Goal: Check status: Check status

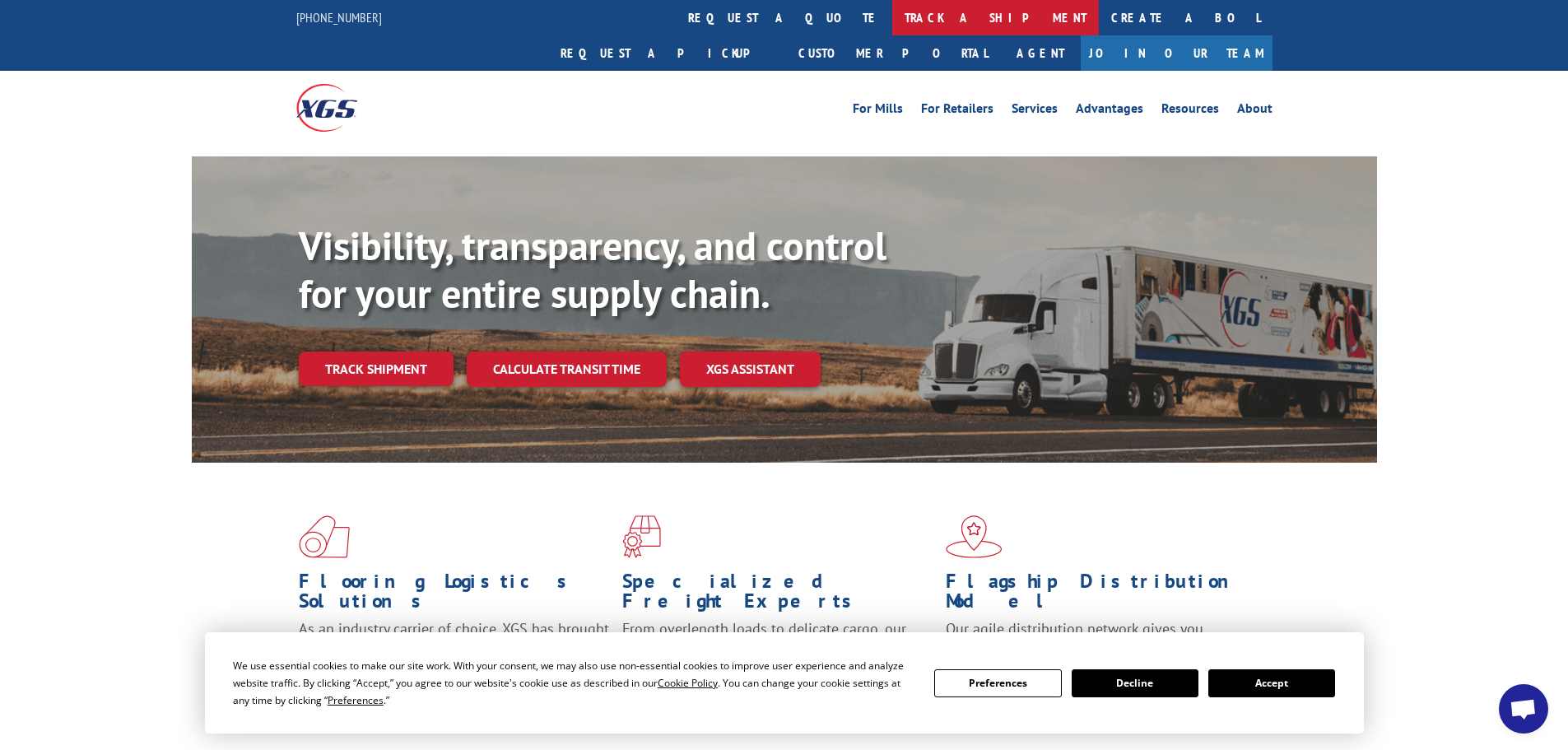
click at [892, 24] on link "track a shipment" at bounding box center [995, 18] width 207 height 36
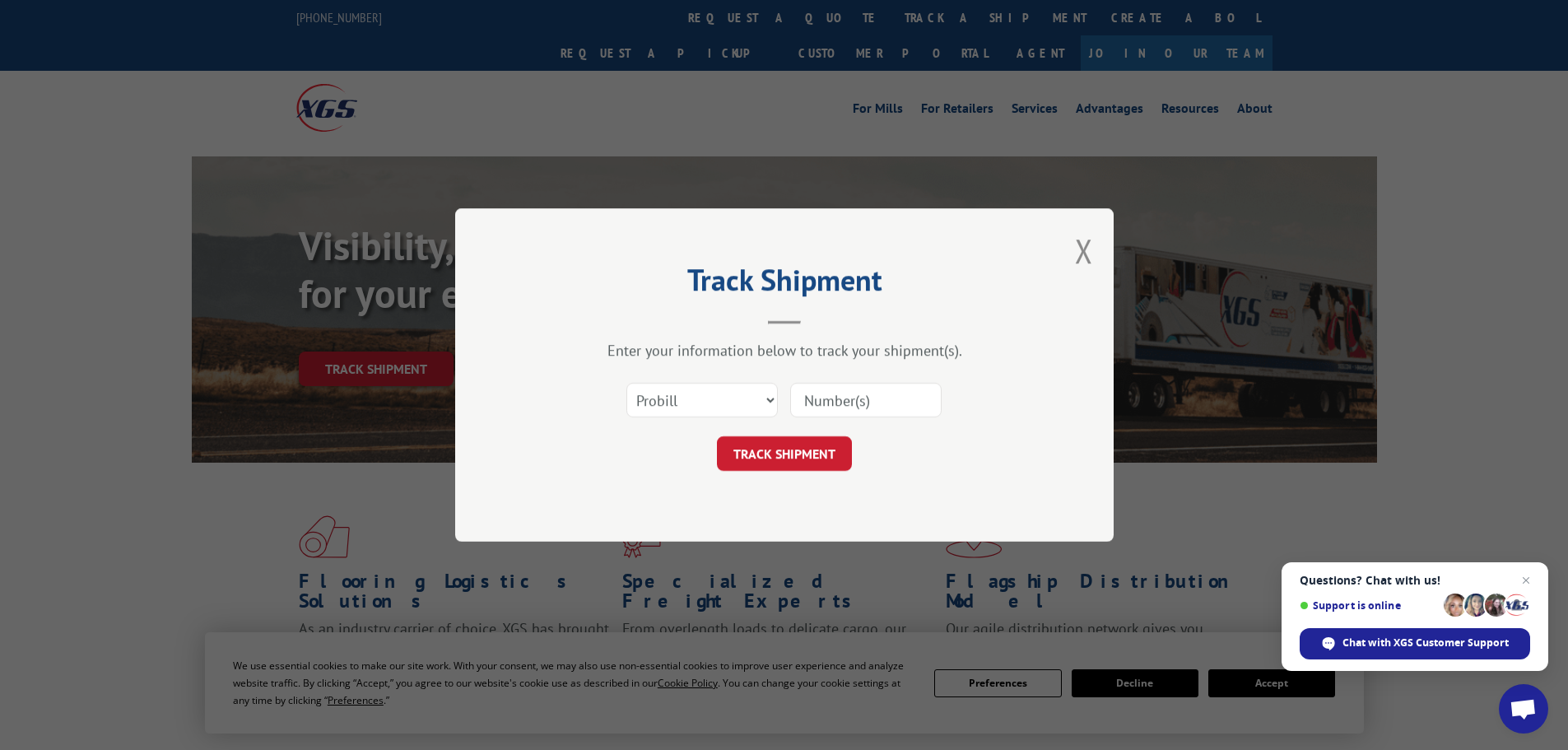
click at [841, 402] on input at bounding box center [866, 400] width 152 height 35
paste input "5652390"
type input "5652390"
click at [811, 456] on button "TRACK SHIPMENT" at bounding box center [784, 453] width 135 height 35
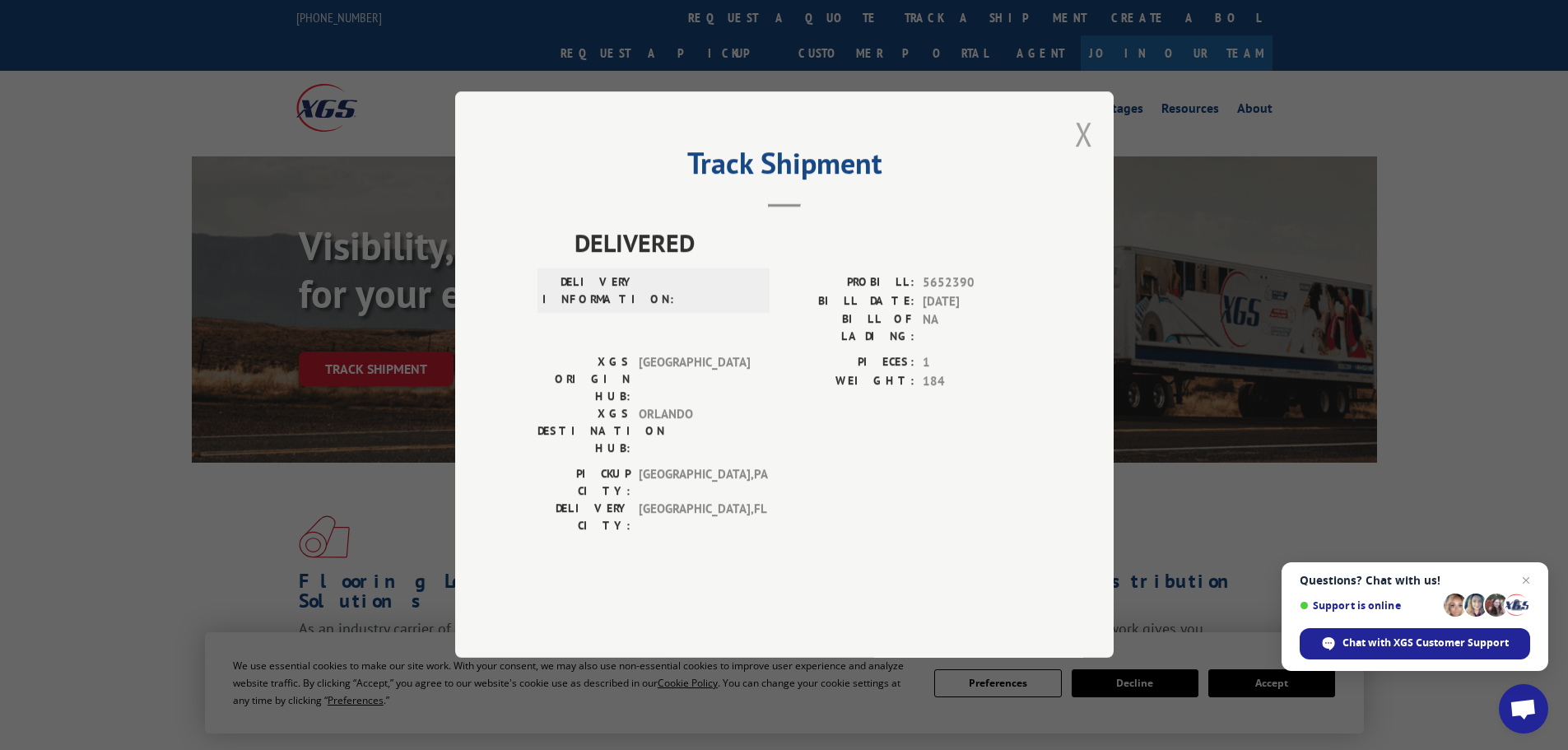
click at [1082, 156] on button "Close modal" at bounding box center [1084, 134] width 18 height 43
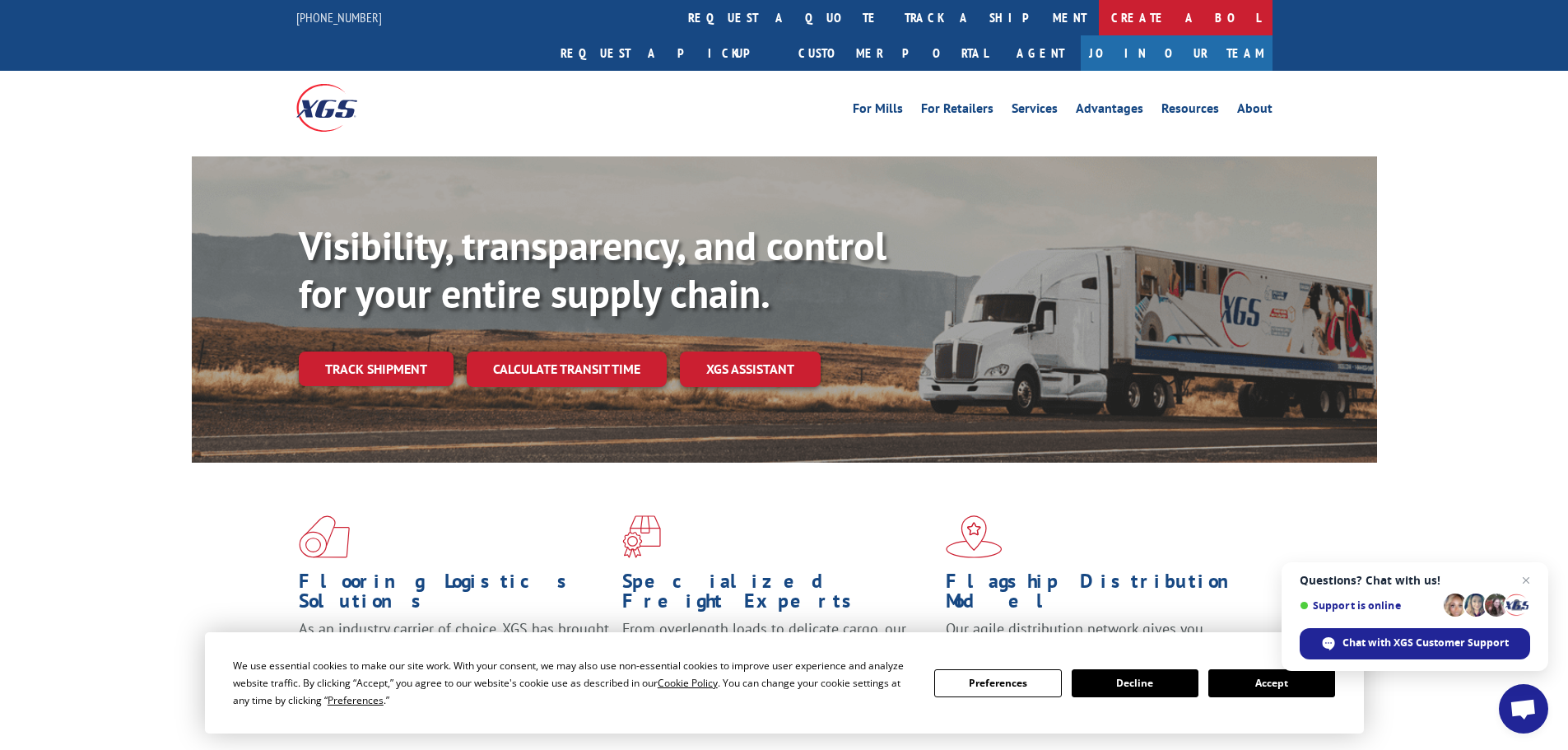
click at [1099, 25] on link "Create a BOL" at bounding box center [1186, 18] width 174 height 36
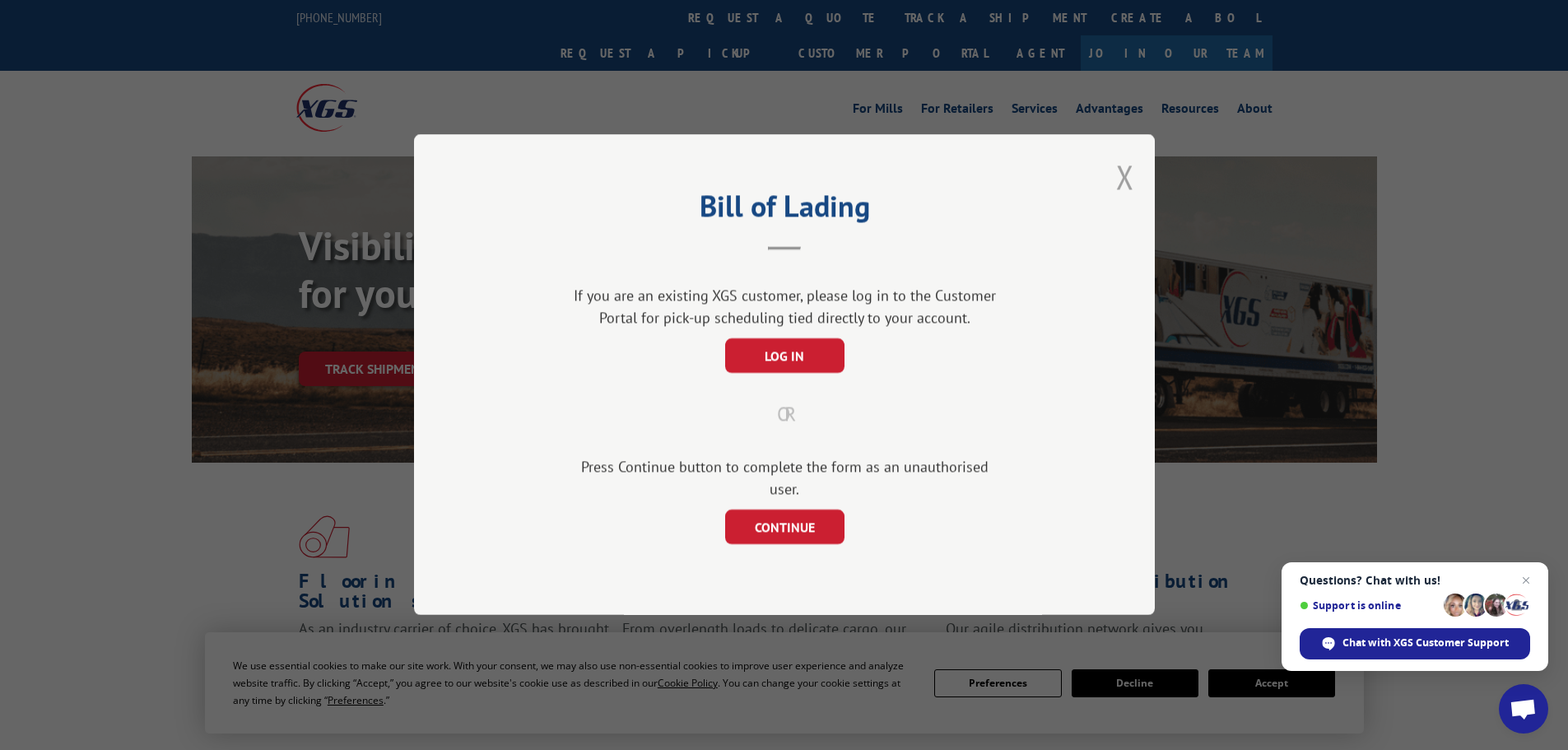
click at [1119, 188] on button "Close modal" at bounding box center [1125, 176] width 18 height 43
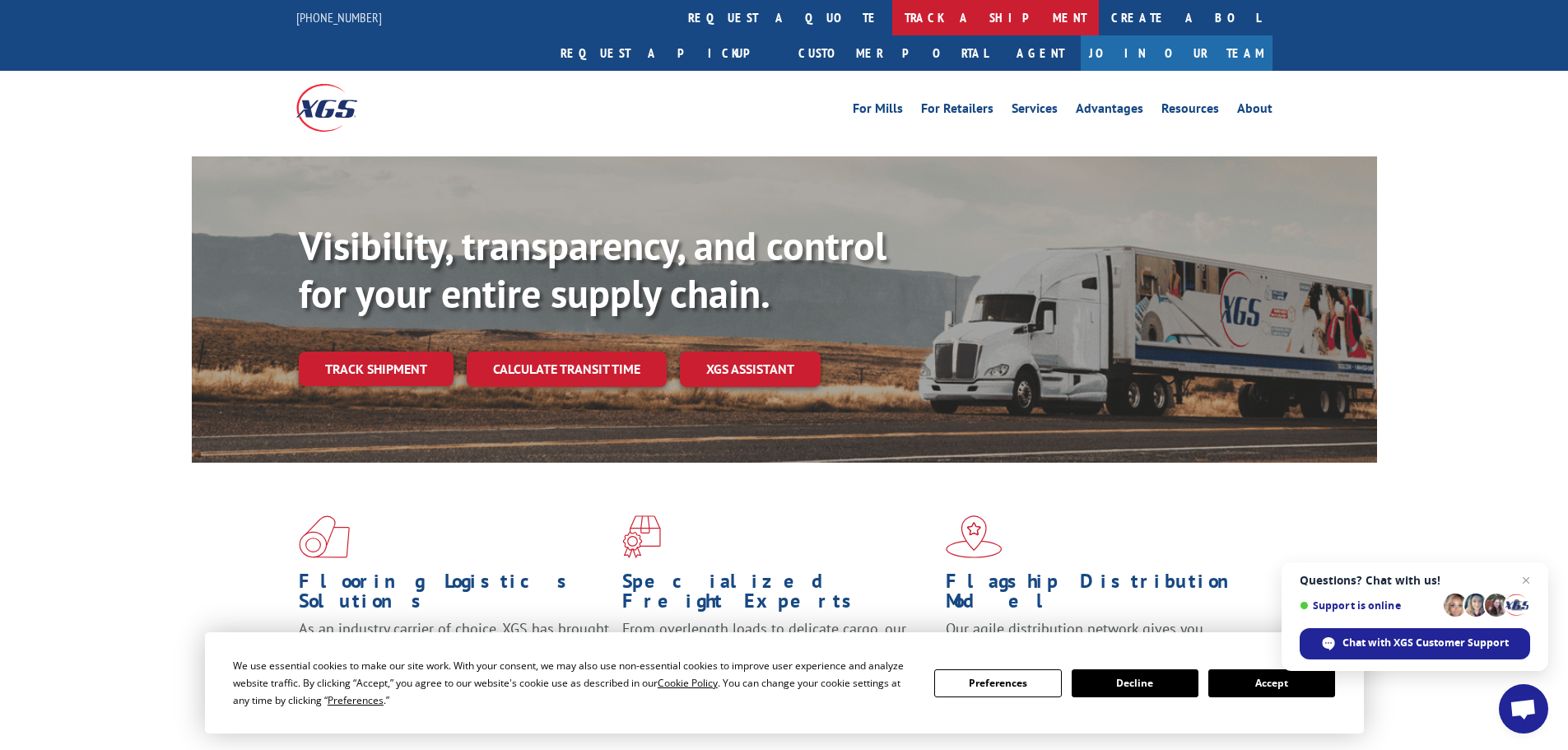
click at [892, 22] on link "track a shipment" at bounding box center [995, 18] width 207 height 36
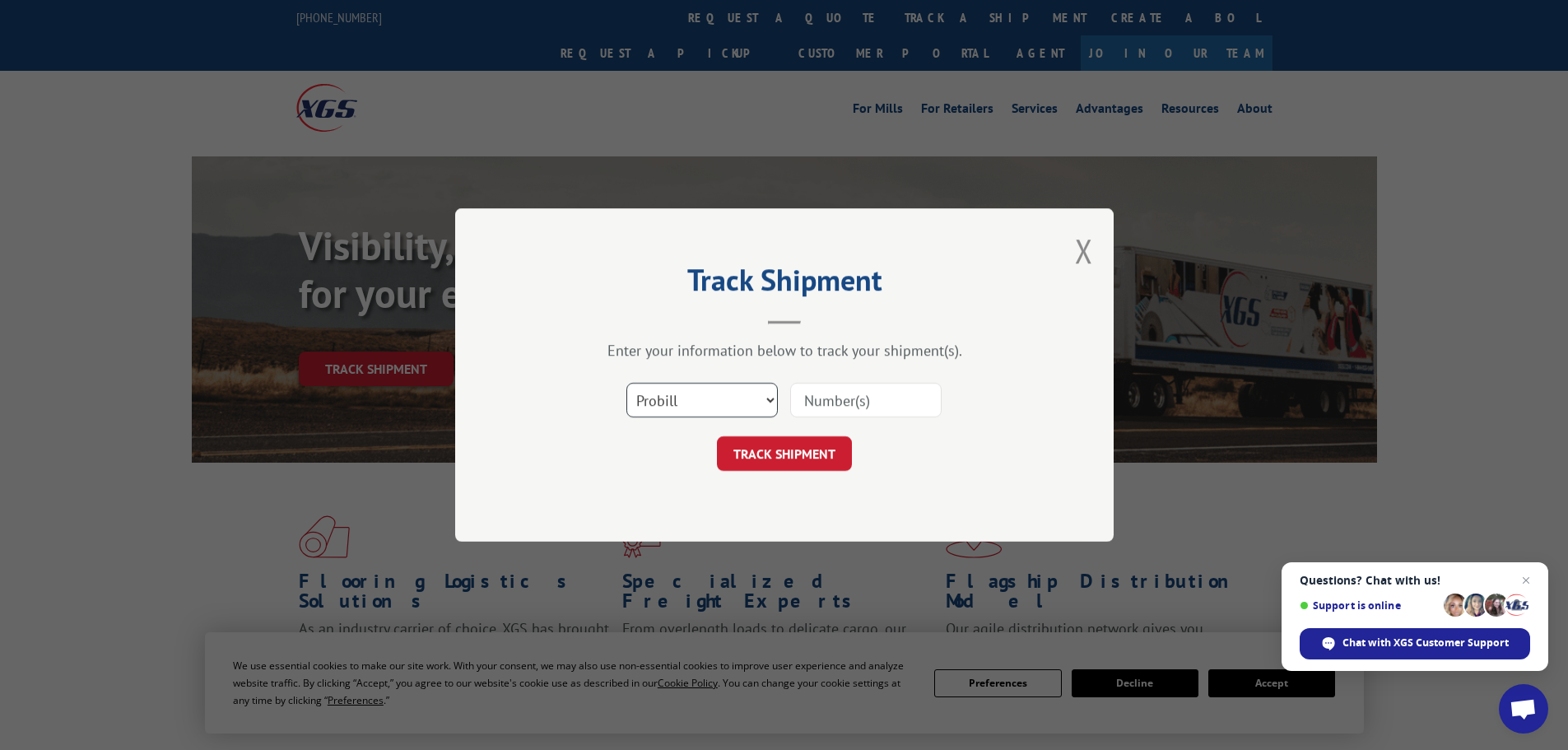
click at [757, 393] on select "Select category... Probill BOL PO" at bounding box center [702, 400] width 152 height 35
select select "bol"
click at [626, 383] on select "Select category... Probill BOL PO" at bounding box center [702, 400] width 152 height 35
click at [803, 399] on input at bounding box center [866, 400] width 152 height 35
paste input "1ZX72W360319268910"
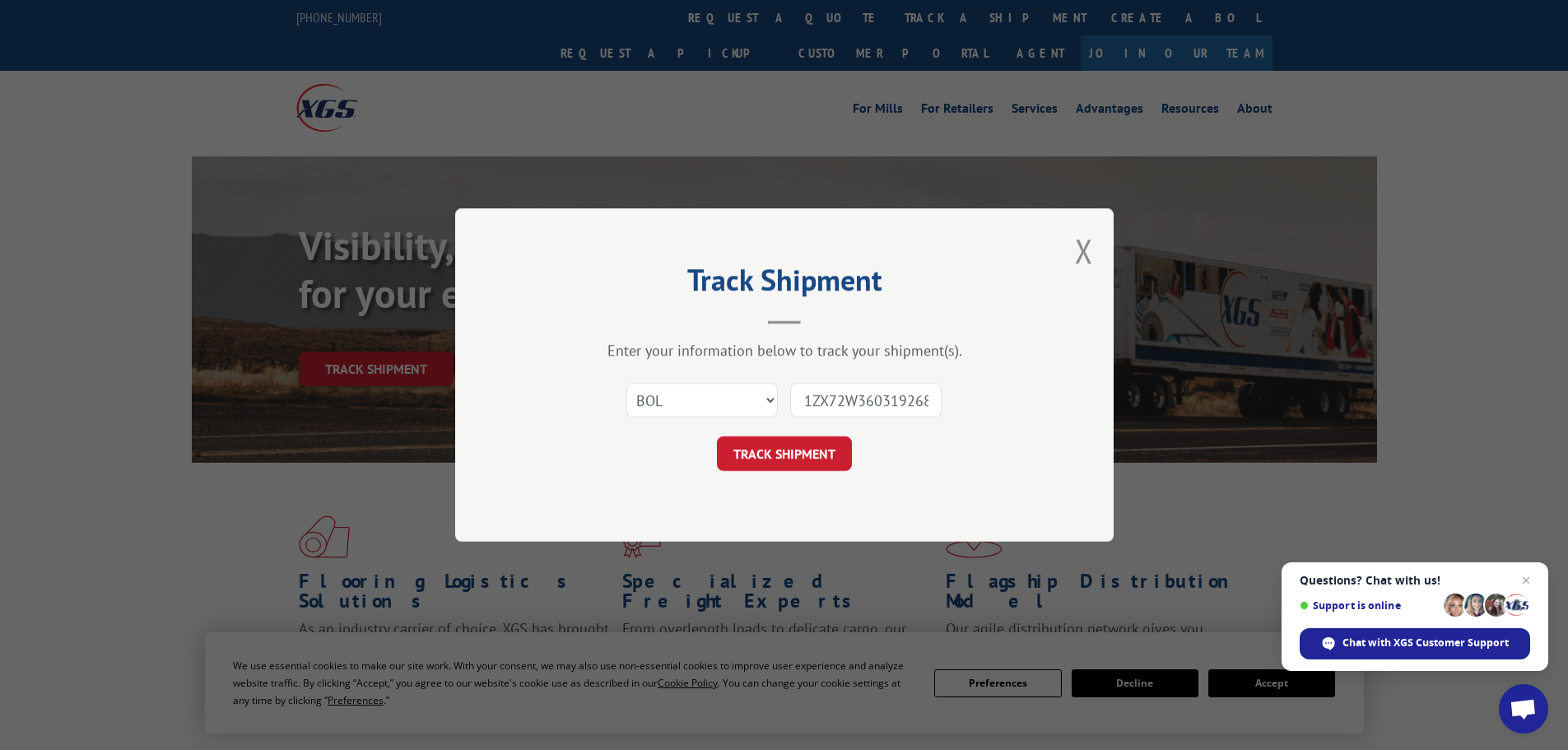
scroll to position [0, 25]
type input "1ZX72W360319268910"
click at [767, 460] on button "TRACK SHIPMENT" at bounding box center [784, 453] width 135 height 35
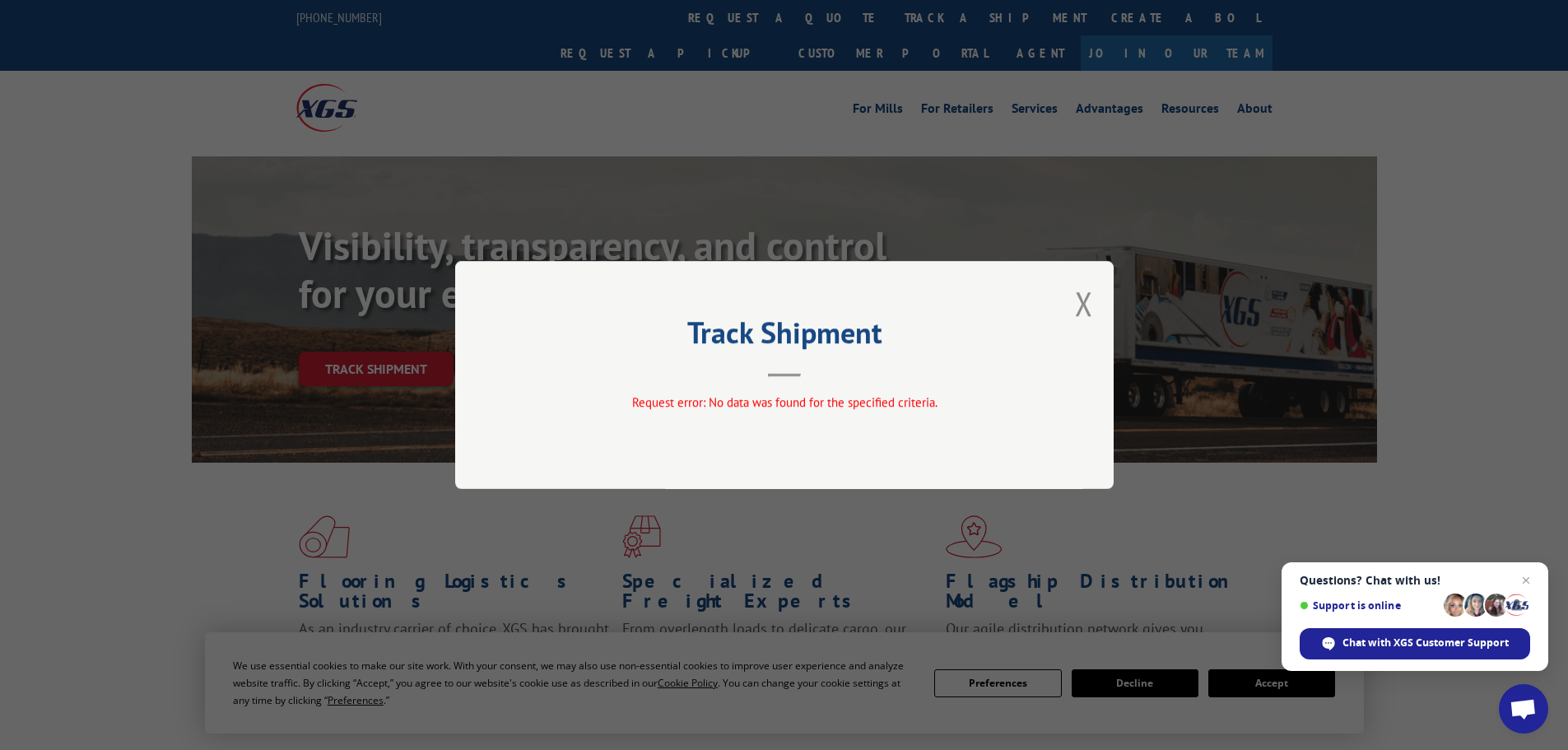
click at [1074, 313] on div "Track Shipment Request error: No data was found for the specified criteria." at bounding box center [785, 375] width 659 height 228
click at [1083, 298] on button "Close modal" at bounding box center [1084, 303] width 18 height 43
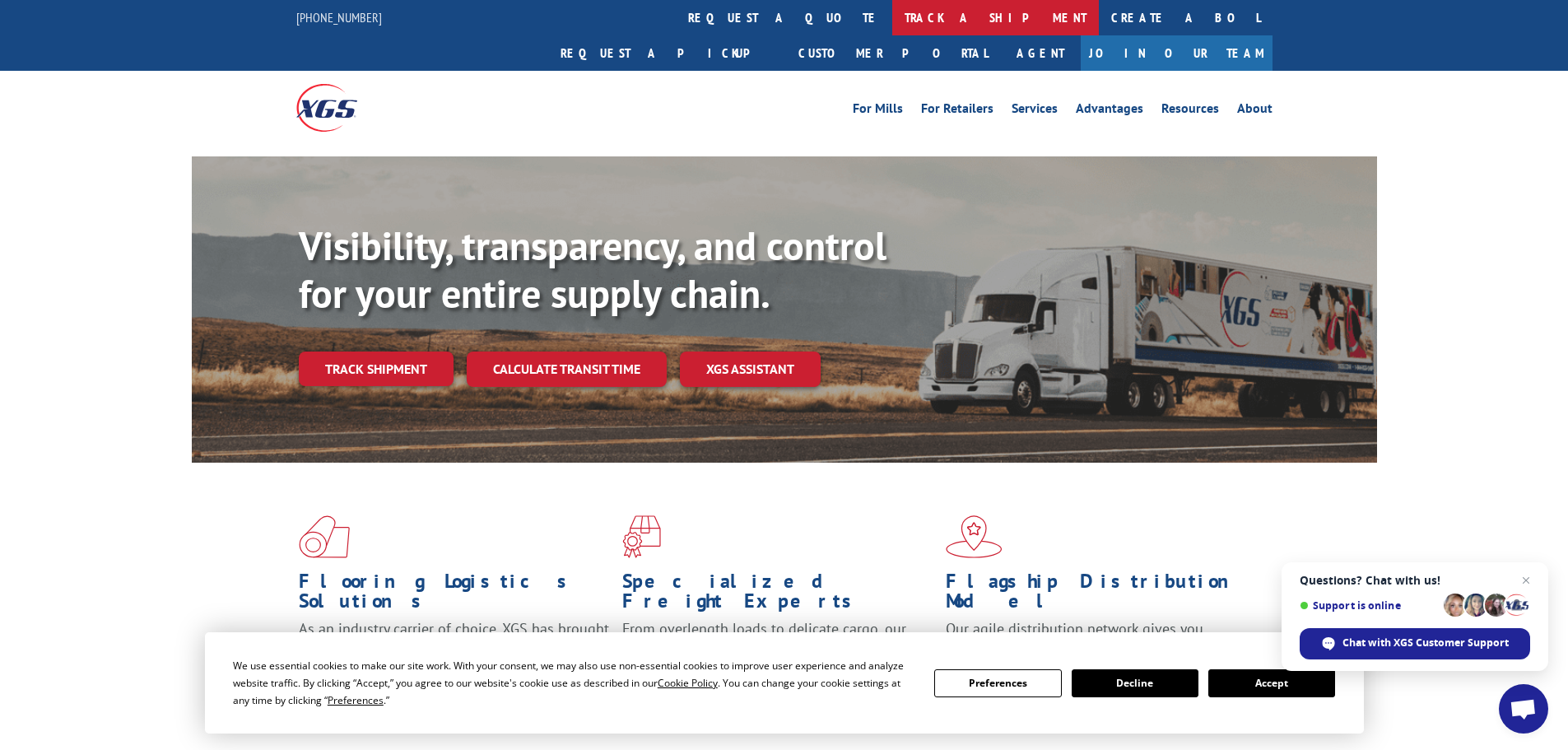
click at [892, 23] on link "track a shipment" at bounding box center [995, 18] width 207 height 36
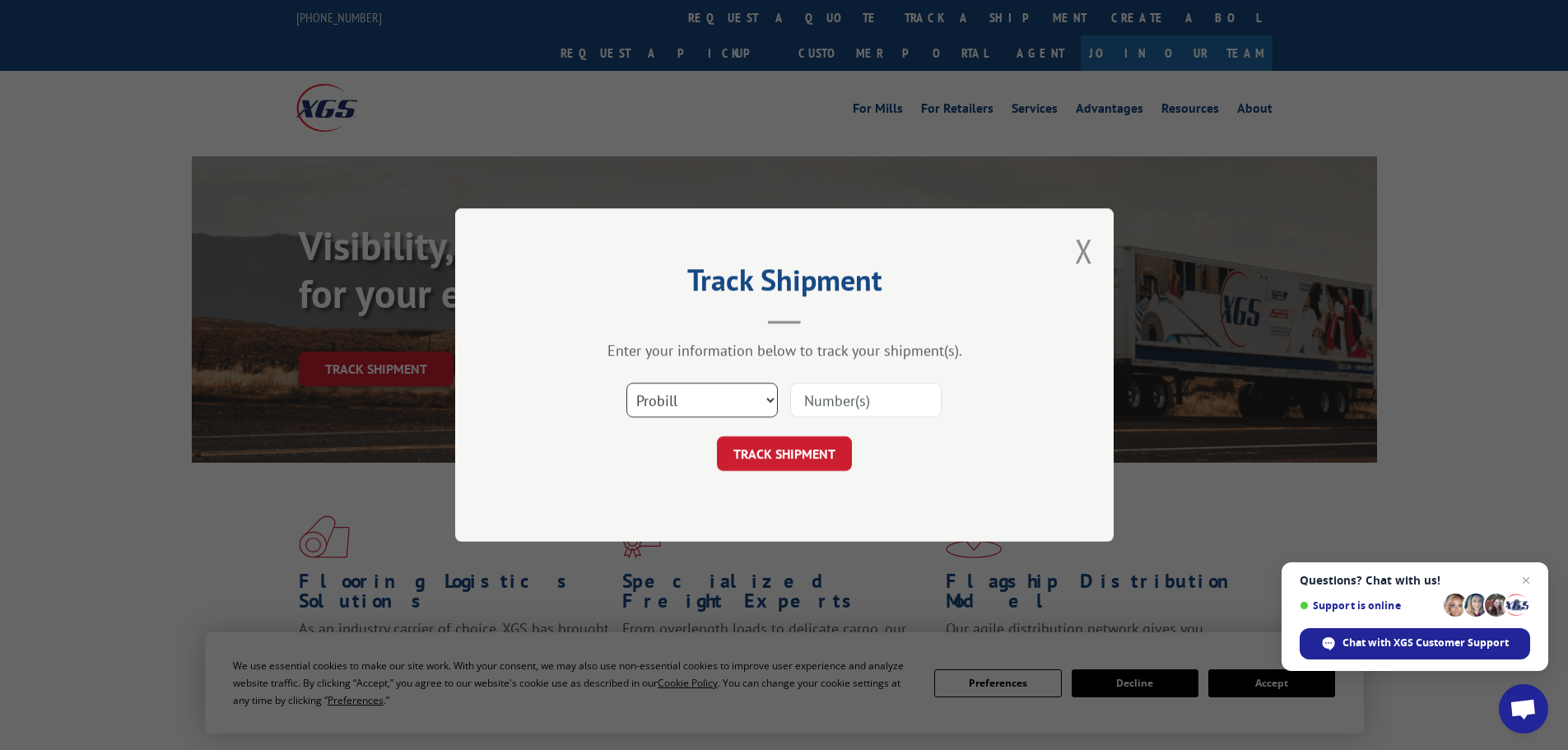
click at [756, 406] on select "Select category... Probill BOL PO" at bounding box center [702, 400] width 152 height 35
select select "bol"
click at [626, 383] on select "Select category... Probill BOL PO" at bounding box center [702, 400] width 152 height 35
click at [808, 405] on input at bounding box center [866, 400] width 152 height 35
paste input "5652390"
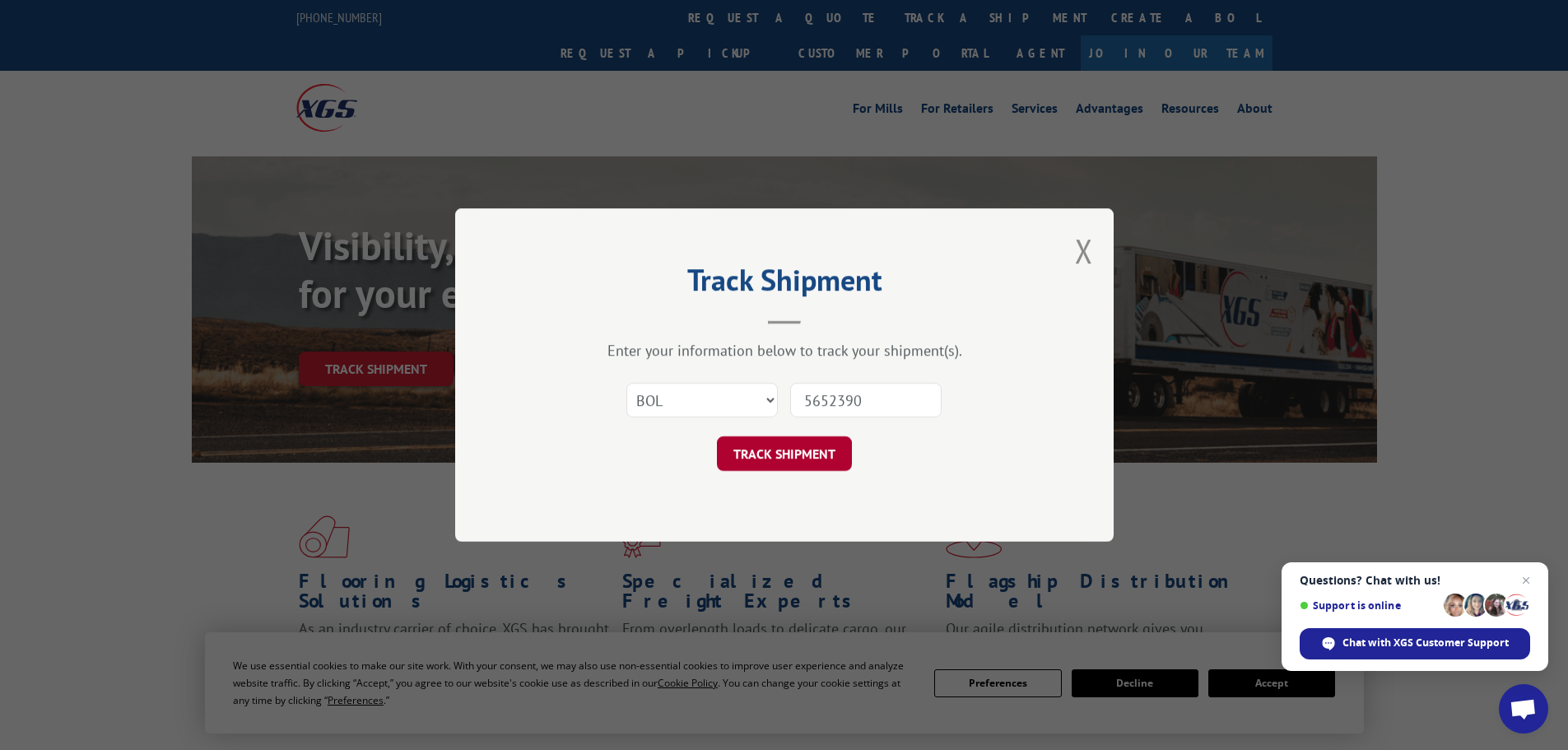
type input "5652390"
click at [783, 448] on button "TRACK SHIPMENT" at bounding box center [784, 453] width 135 height 35
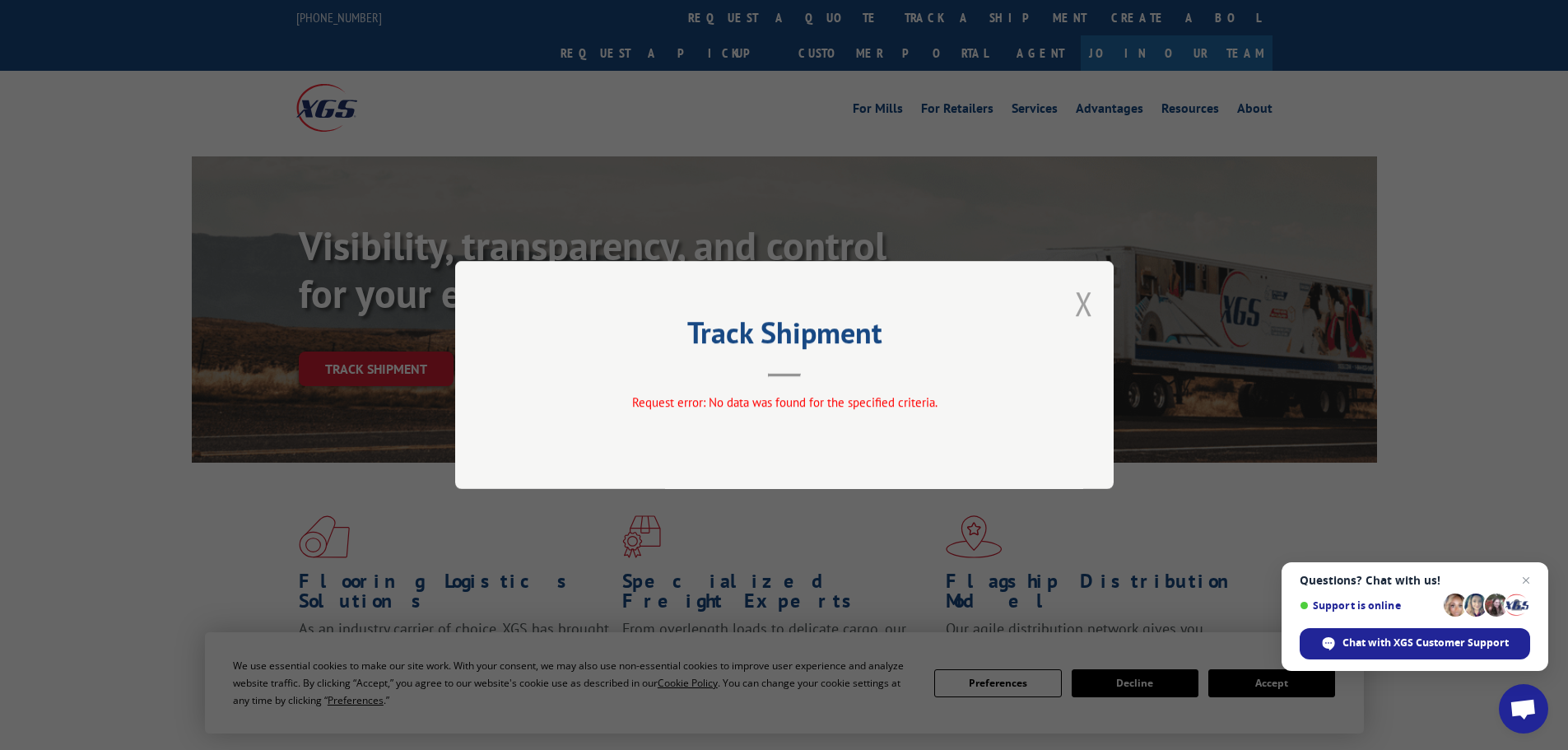
click at [1077, 303] on button "Close modal" at bounding box center [1084, 303] width 18 height 43
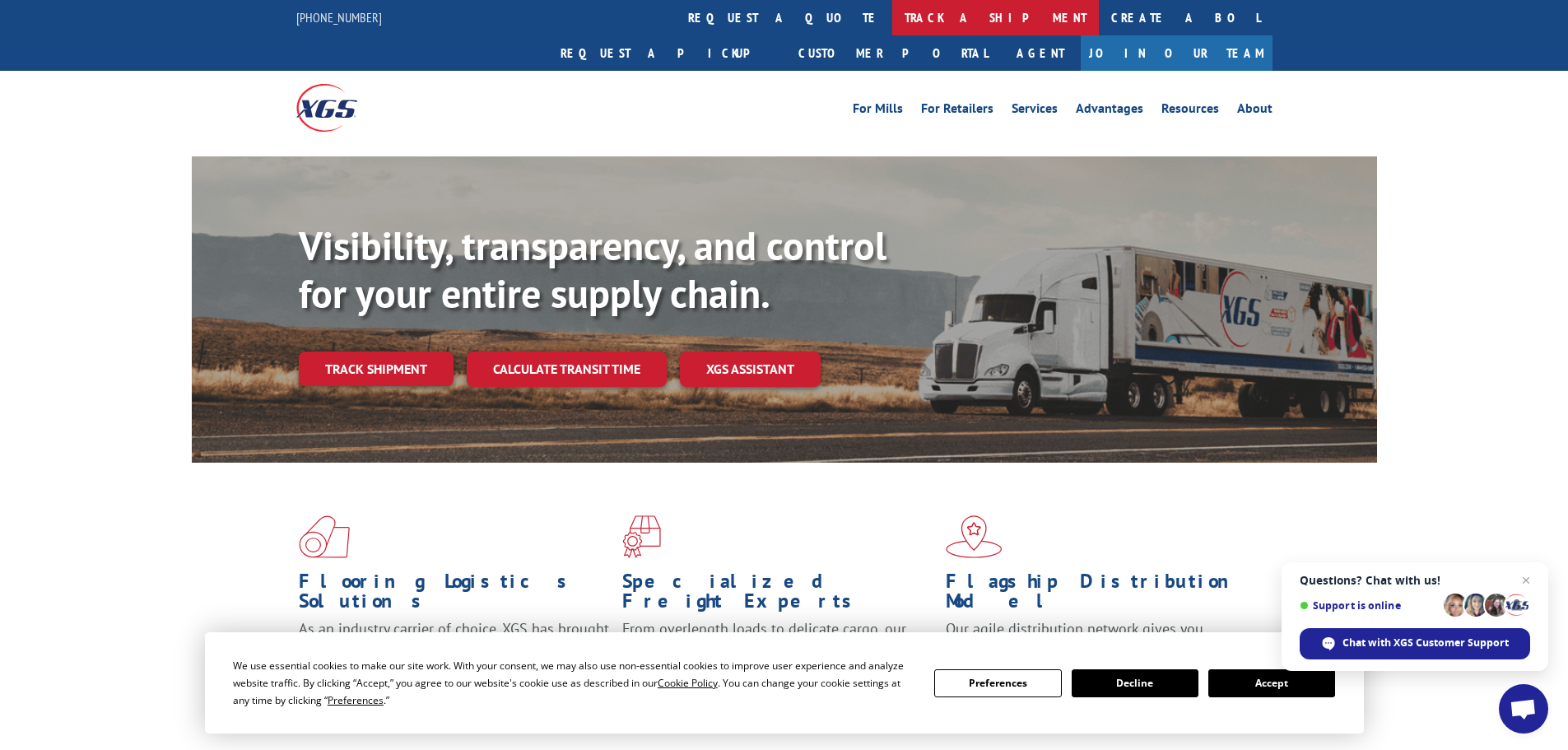
click at [892, 27] on link "track a shipment" at bounding box center [995, 18] width 207 height 36
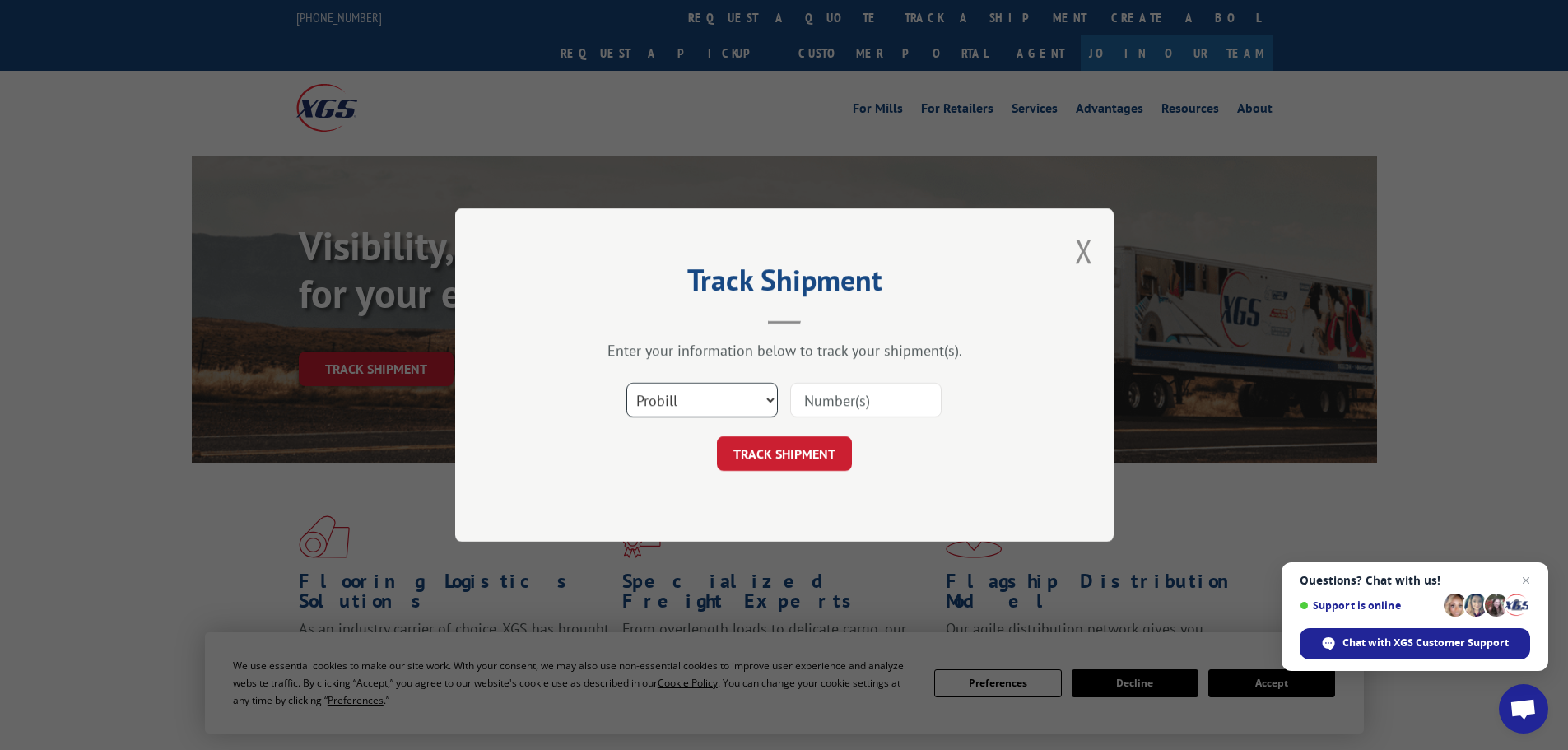
click at [766, 405] on select "Select category... Probill BOL PO" at bounding box center [702, 400] width 152 height 35
select select "bol"
click at [626, 383] on select "Select category... Probill BOL PO" at bounding box center [702, 400] width 152 height 35
click at [834, 404] on input at bounding box center [866, 400] width 152 height 35
paste input "00089590073557060"
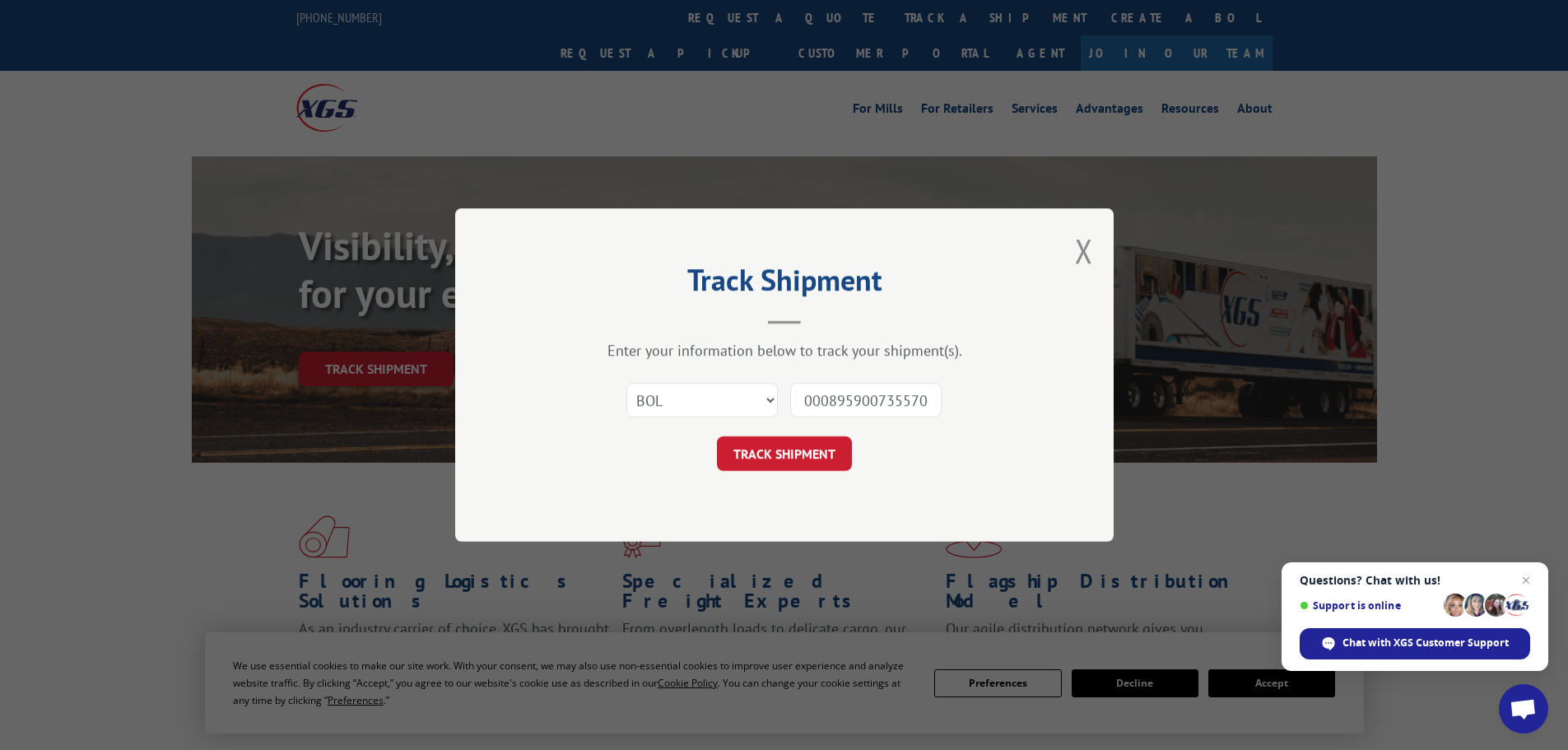
scroll to position [0, 13]
type input "00089590073557060"
click at [805, 457] on button "TRACK SHIPMENT" at bounding box center [784, 453] width 135 height 35
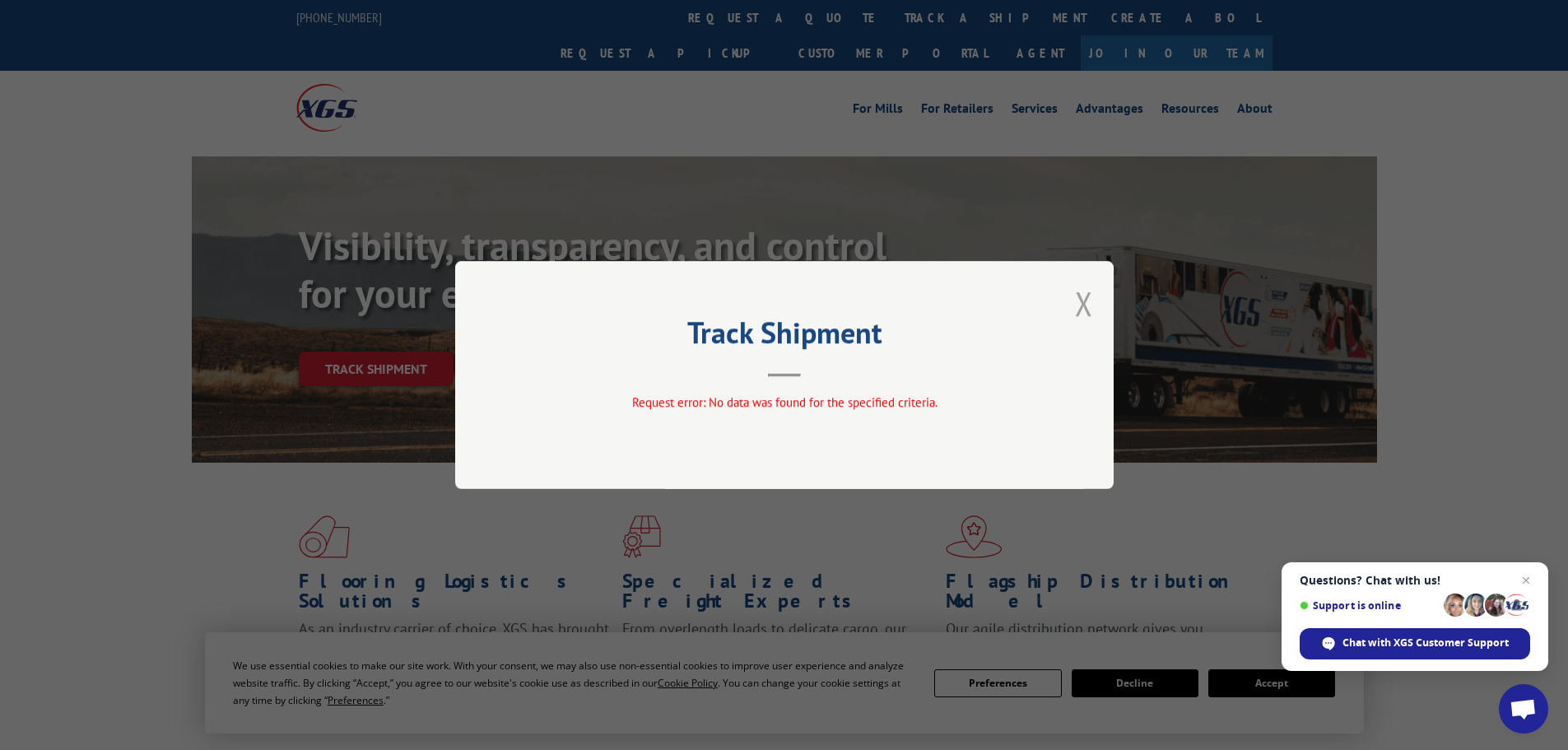
click at [1079, 300] on button "Close modal" at bounding box center [1084, 303] width 18 height 43
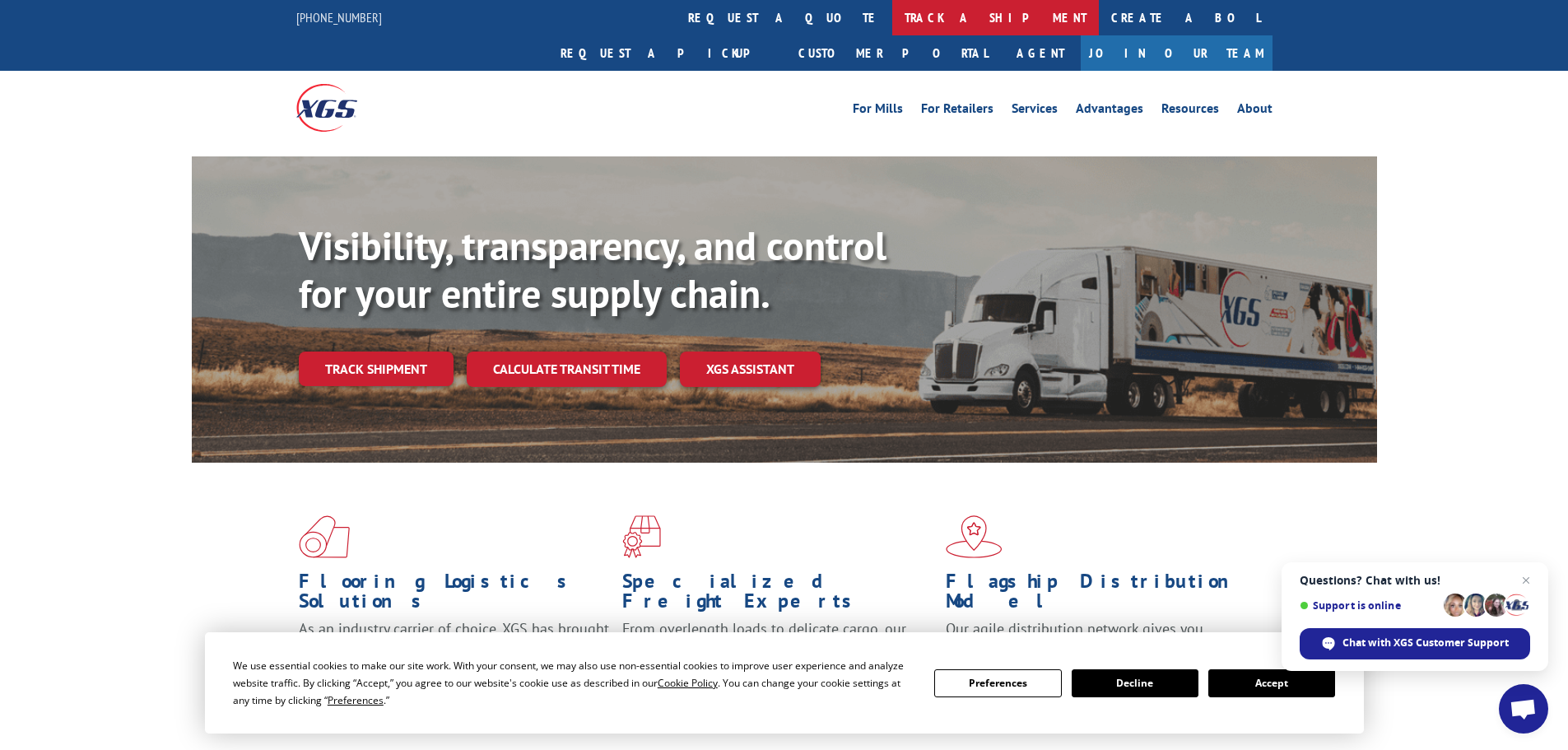
click at [892, 13] on link "track a shipment" at bounding box center [995, 18] width 207 height 36
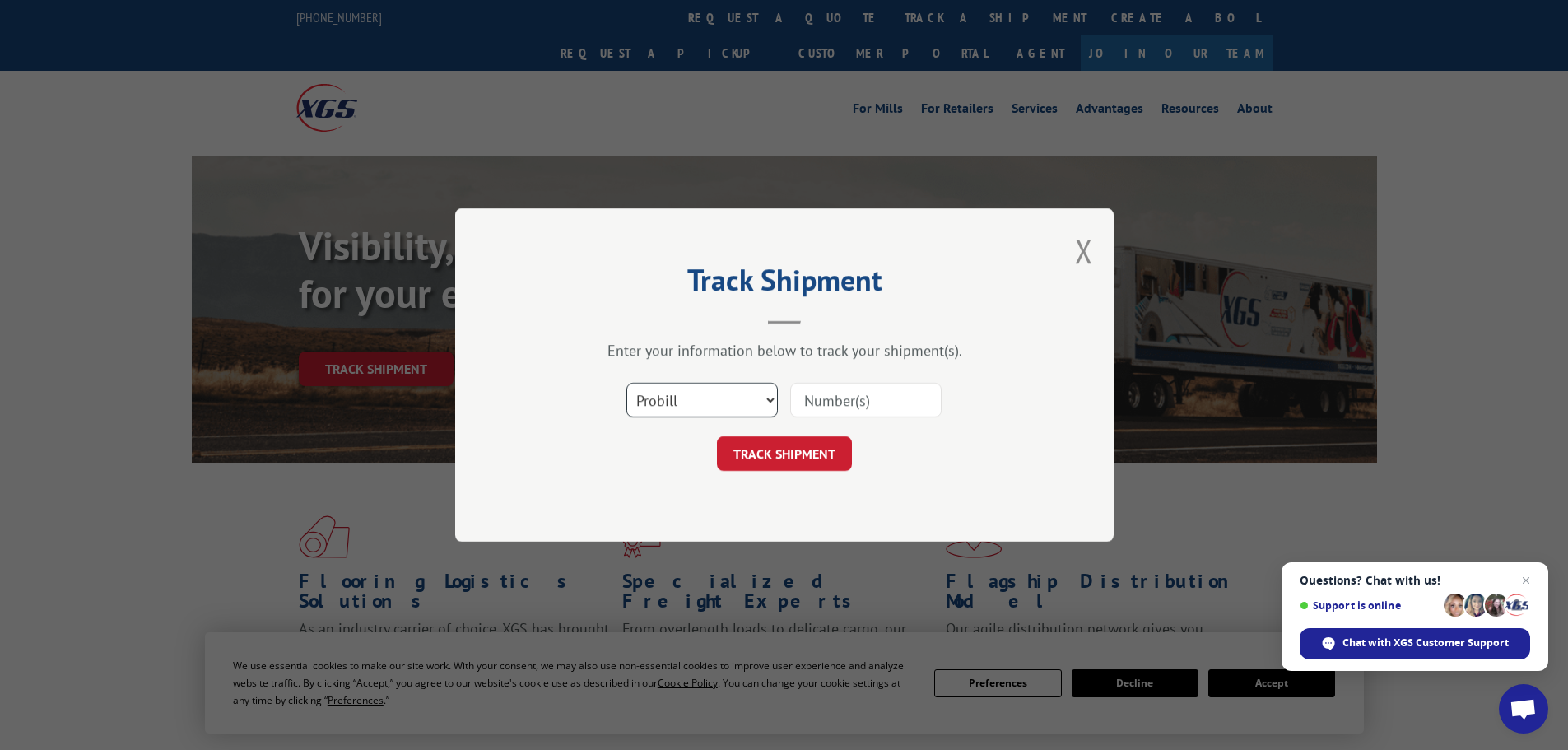
click at [757, 394] on select "Select category... Probill BOL PO" at bounding box center [702, 400] width 152 height 35
select select "bol"
click at [626, 383] on select "Select category... Probill BOL PO" at bounding box center [702, 400] width 152 height 35
click at [826, 397] on input at bounding box center [866, 400] width 152 height 35
paste input "5636316"
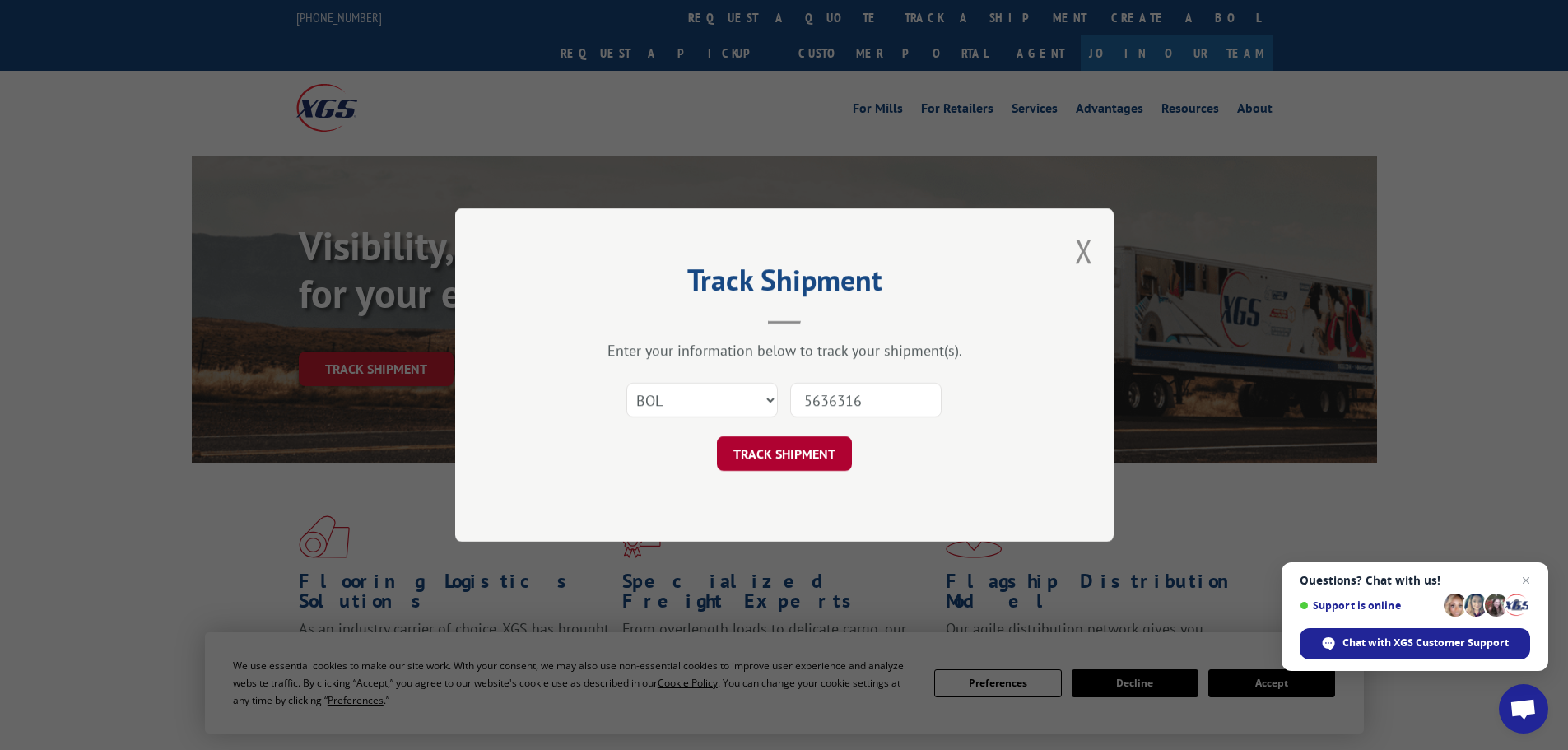
type input "5636316"
click at [818, 455] on button "TRACK SHIPMENT" at bounding box center [784, 453] width 135 height 35
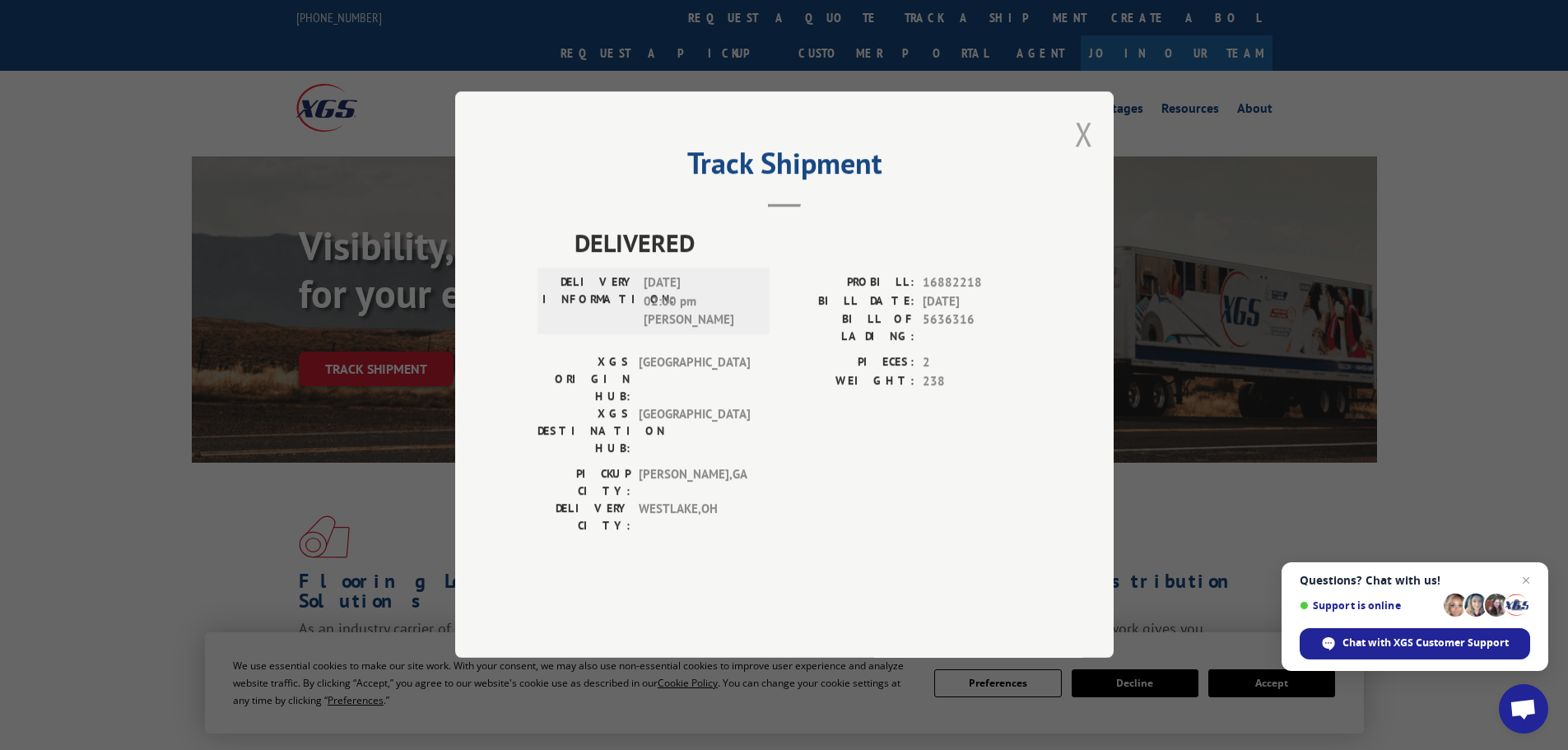
click at [1080, 156] on button "Close modal" at bounding box center [1084, 134] width 18 height 43
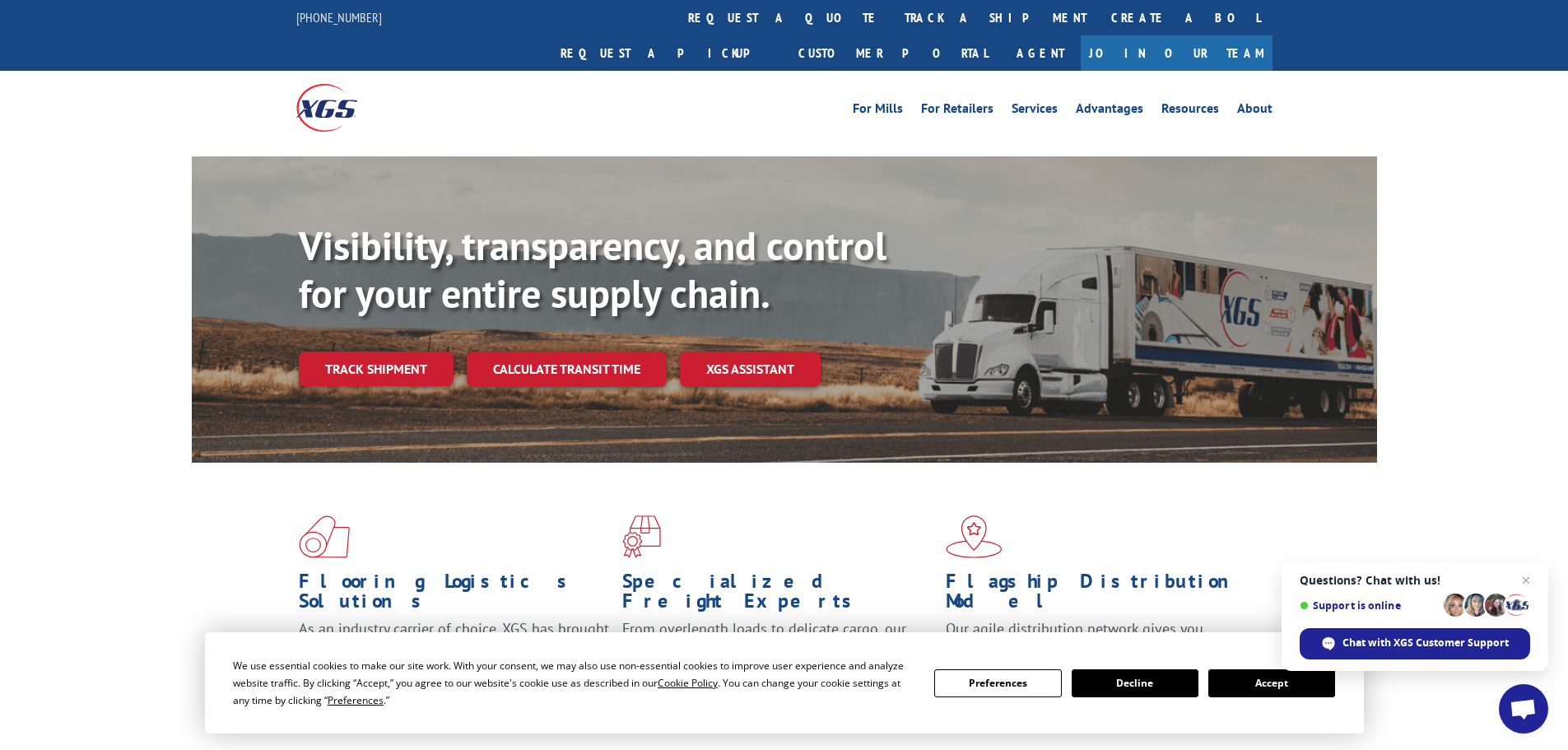
drag, startPoint x: 753, startPoint y: 16, endPoint x: 759, endPoint y: 29, distance: 14.3
click at [892, 16] on link "track a shipment" at bounding box center [995, 18] width 207 height 36
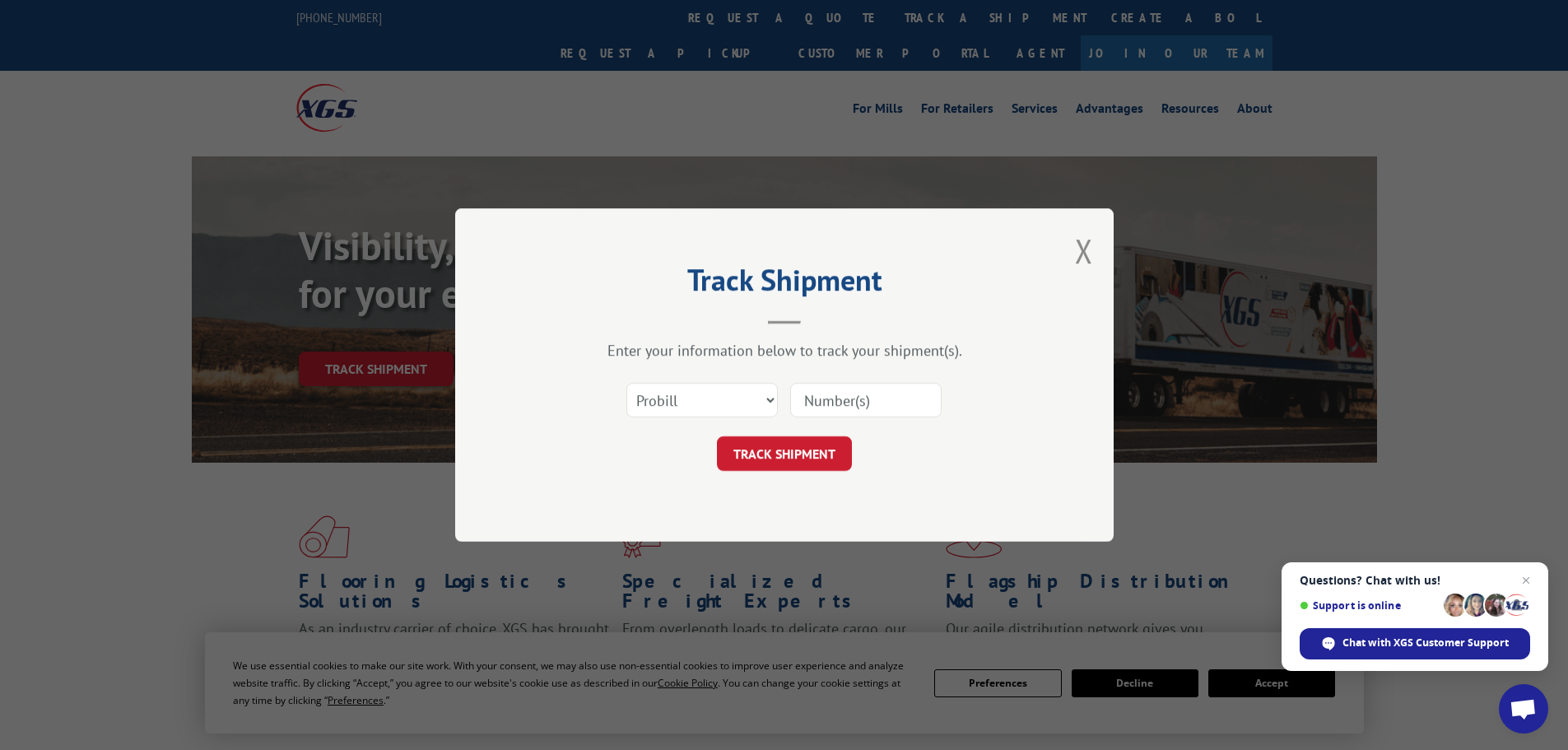
click at [830, 404] on input at bounding box center [866, 400] width 152 height 35
paste input "0118274289"
type input "0118274289"
click at [791, 456] on button "TRACK SHIPMENT" at bounding box center [784, 453] width 135 height 35
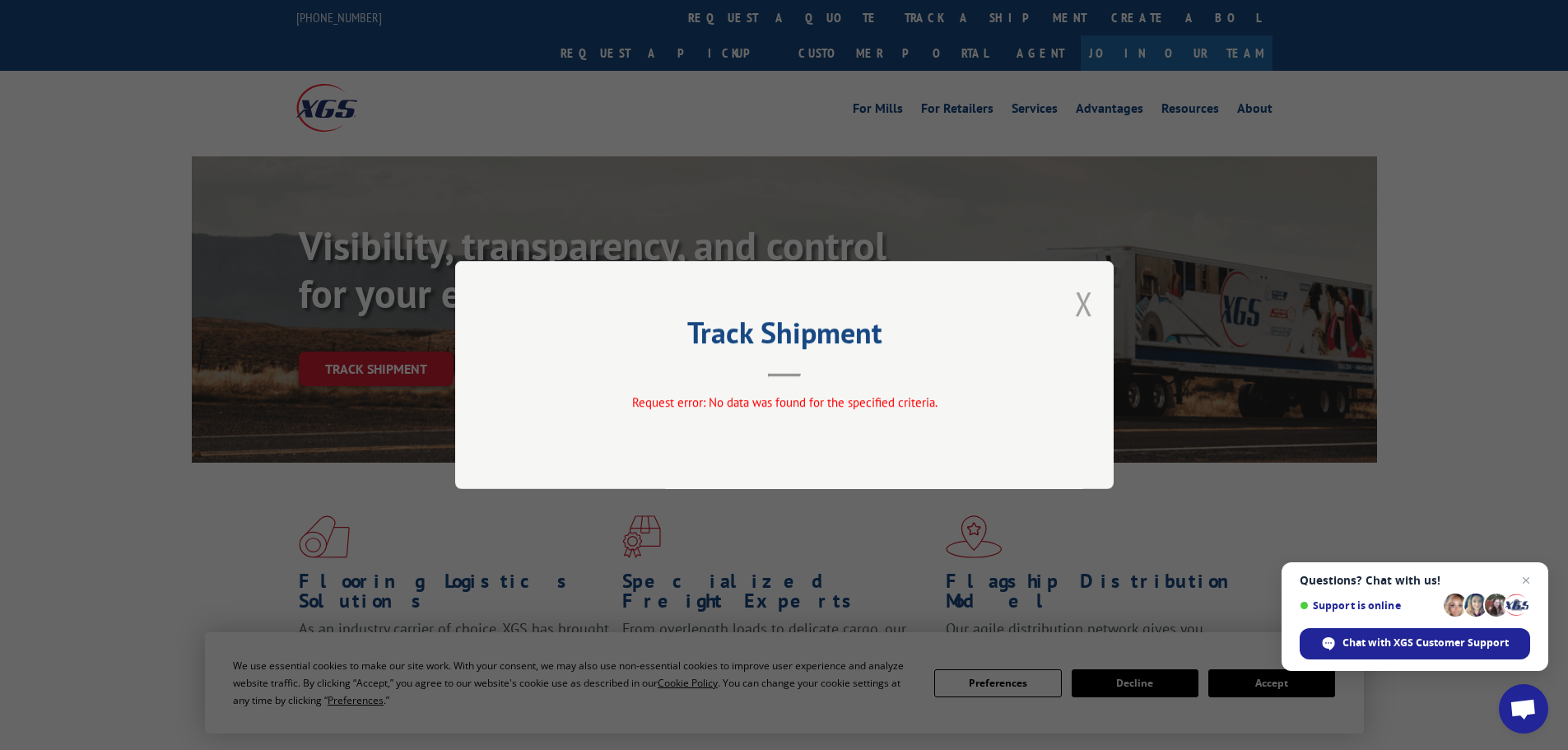
click at [1090, 308] on button "Close modal" at bounding box center [1084, 303] width 18 height 43
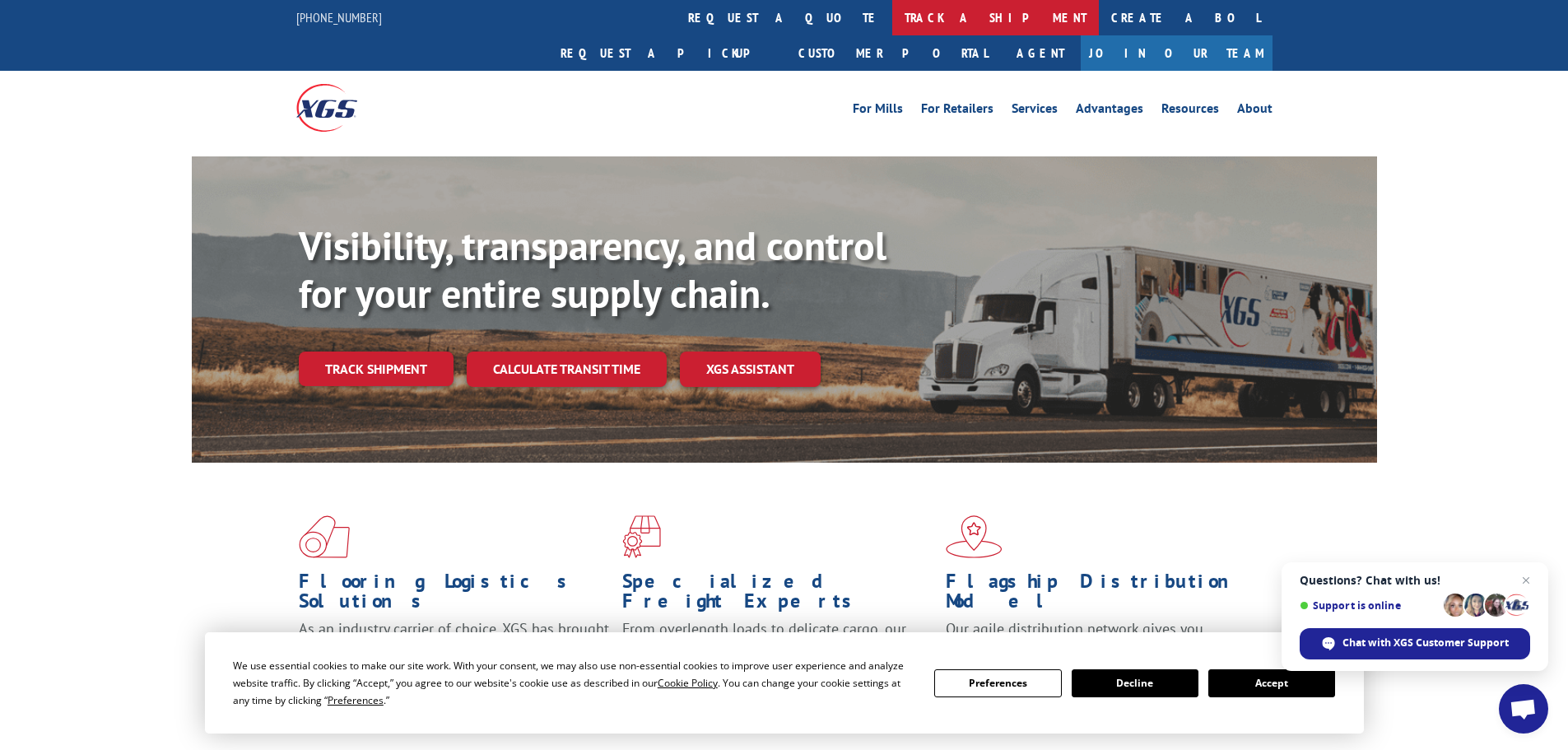
click at [892, 23] on link "track a shipment" at bounding box center [995, 18] width 207 height 36
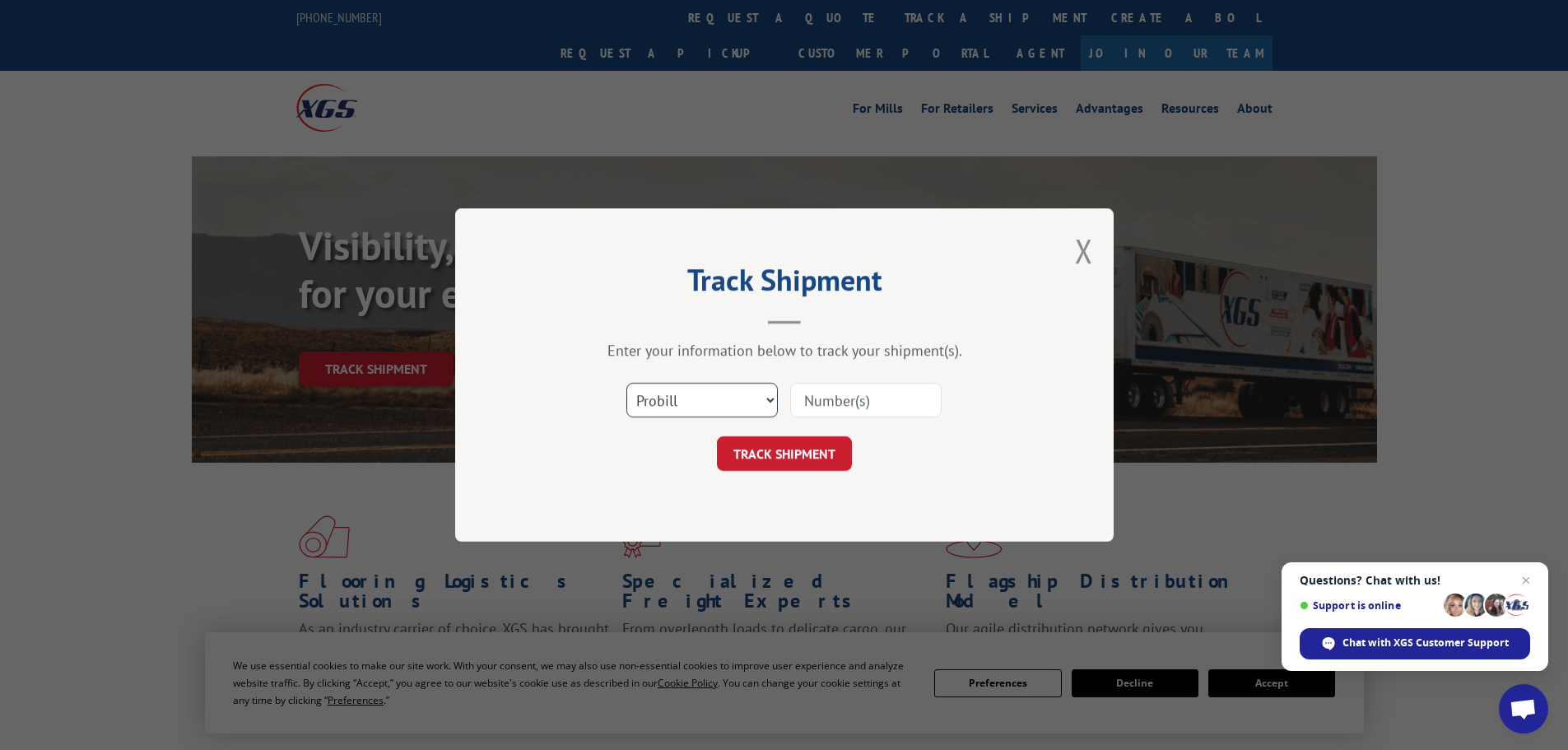
click at [726, 410] on select "Select category... Probill BOL PO" at bounding box center [702, 400] width 152 height 35
select select "po"
click at [626, 383] on select "Select category... Probill BOL PO" at bounding box center [702, 400] width 152 height 35
click at [827, 401] on input at bounding box center [866, 400] width 152 height 35
type input "01533357"
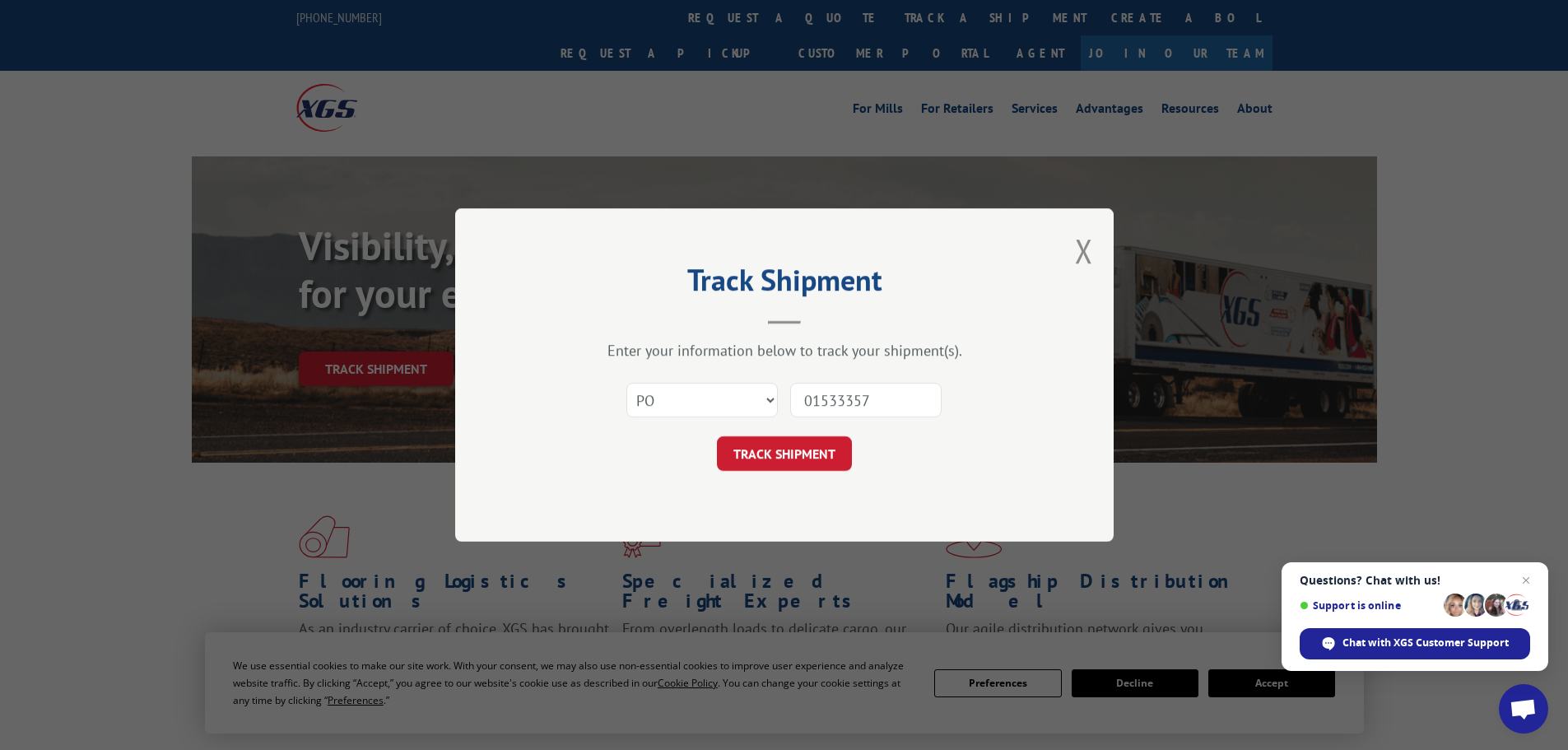
click button "TRACK SHIPMENT" at bounding box center [784, 453] width 135 height 35
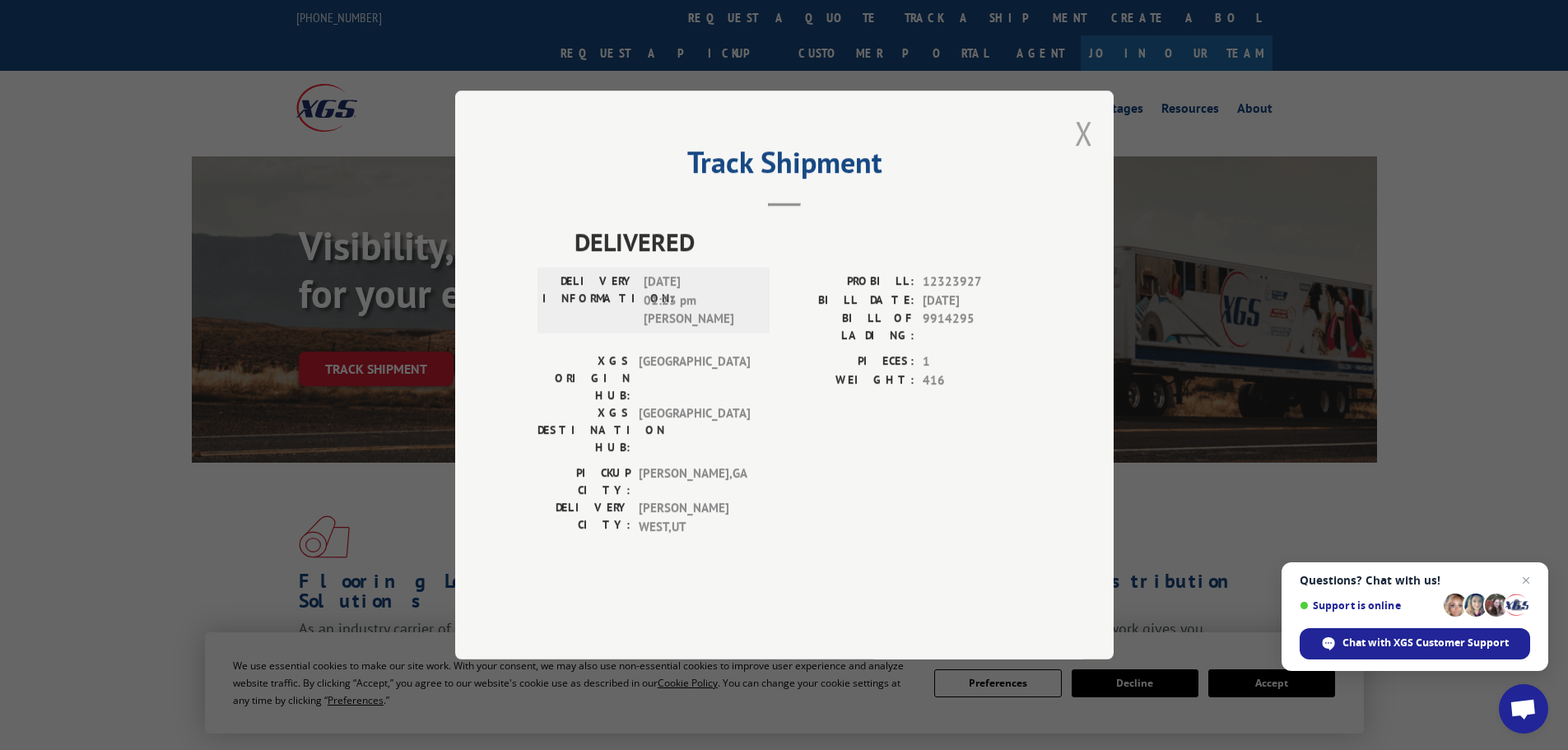
click at [1086, 155] on button "Close modal" at bounding box center [1084, 133] width 18 height 43
